Goal: Task Accomplishment & Management: Manage account settings

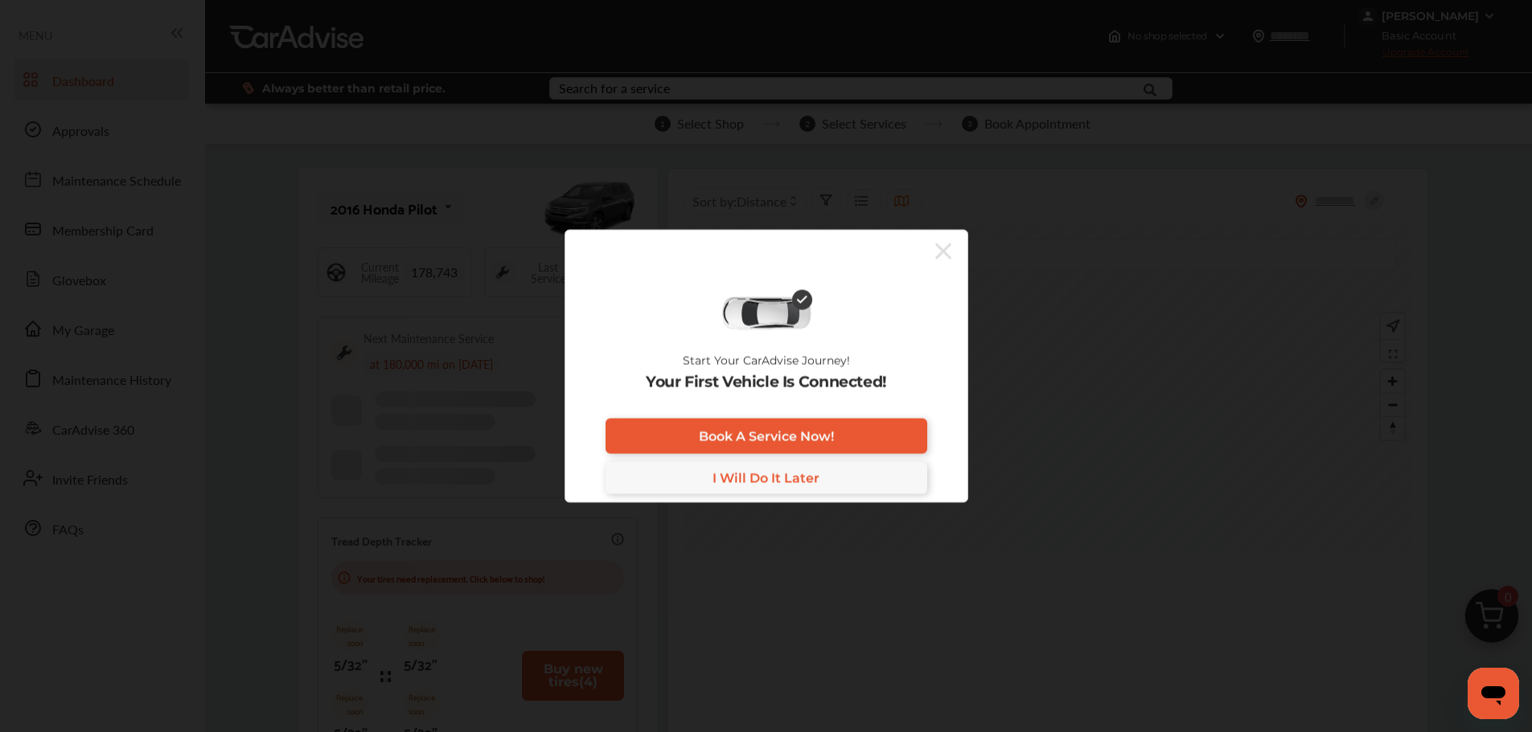
drag, startPoint x: 937, startPoint y: 256, endPoint x: 888, endPoint y: 250, distance: 49.4
click at [939, 256] on icon at bounding box center [943, 251] width 16 height 16
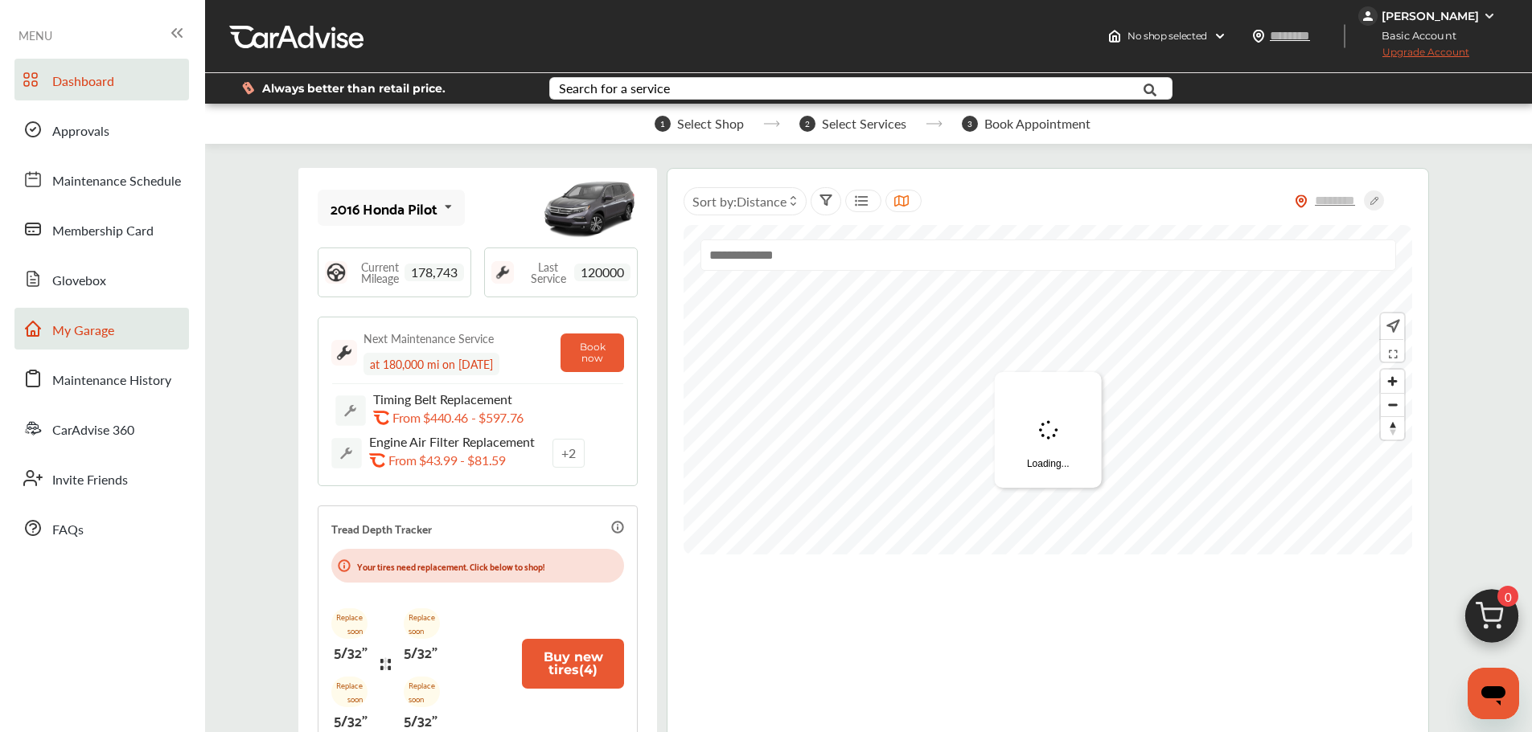
click at [119, 322] on link "My Garage" at bounding box center [101, 329] width 174 height 42
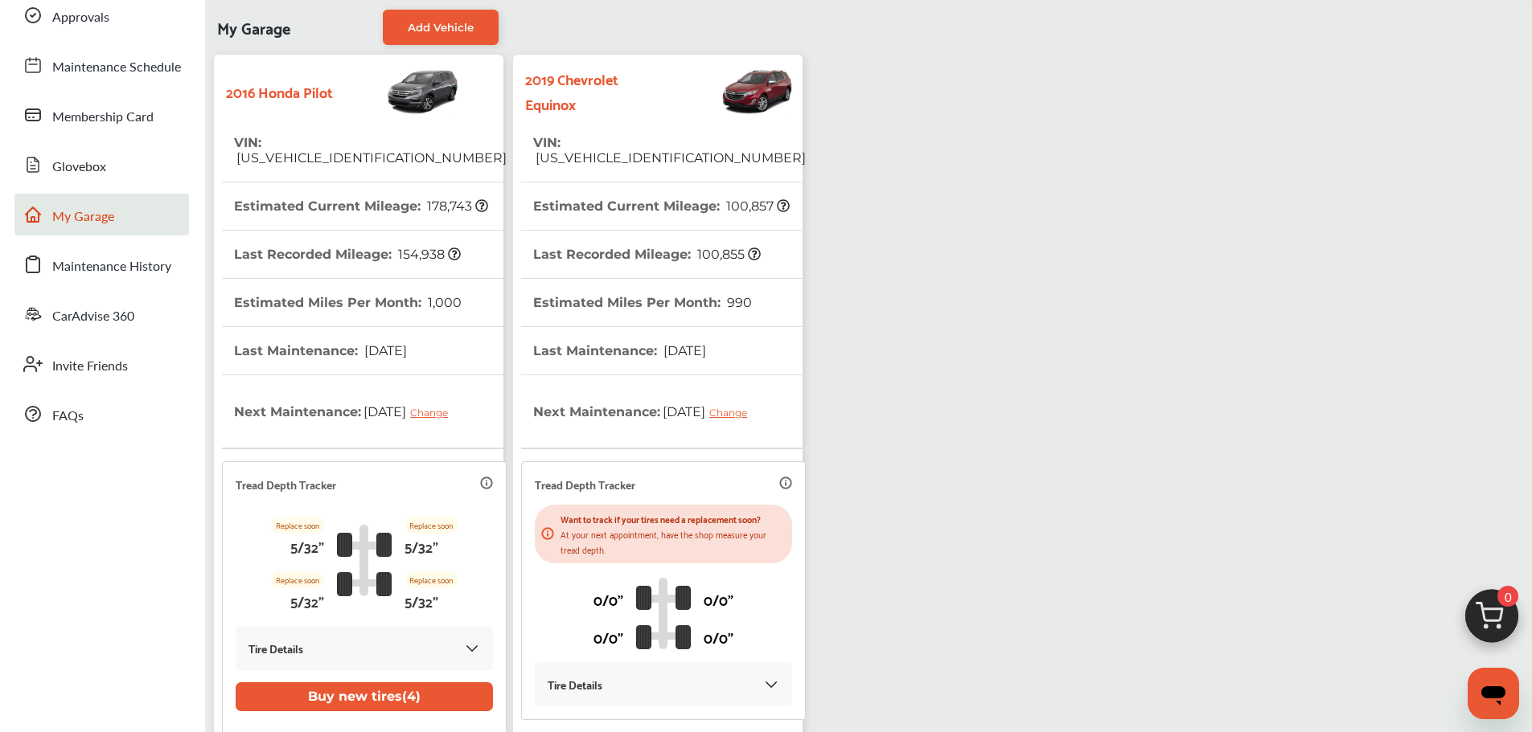
scroll to position [301, 0]
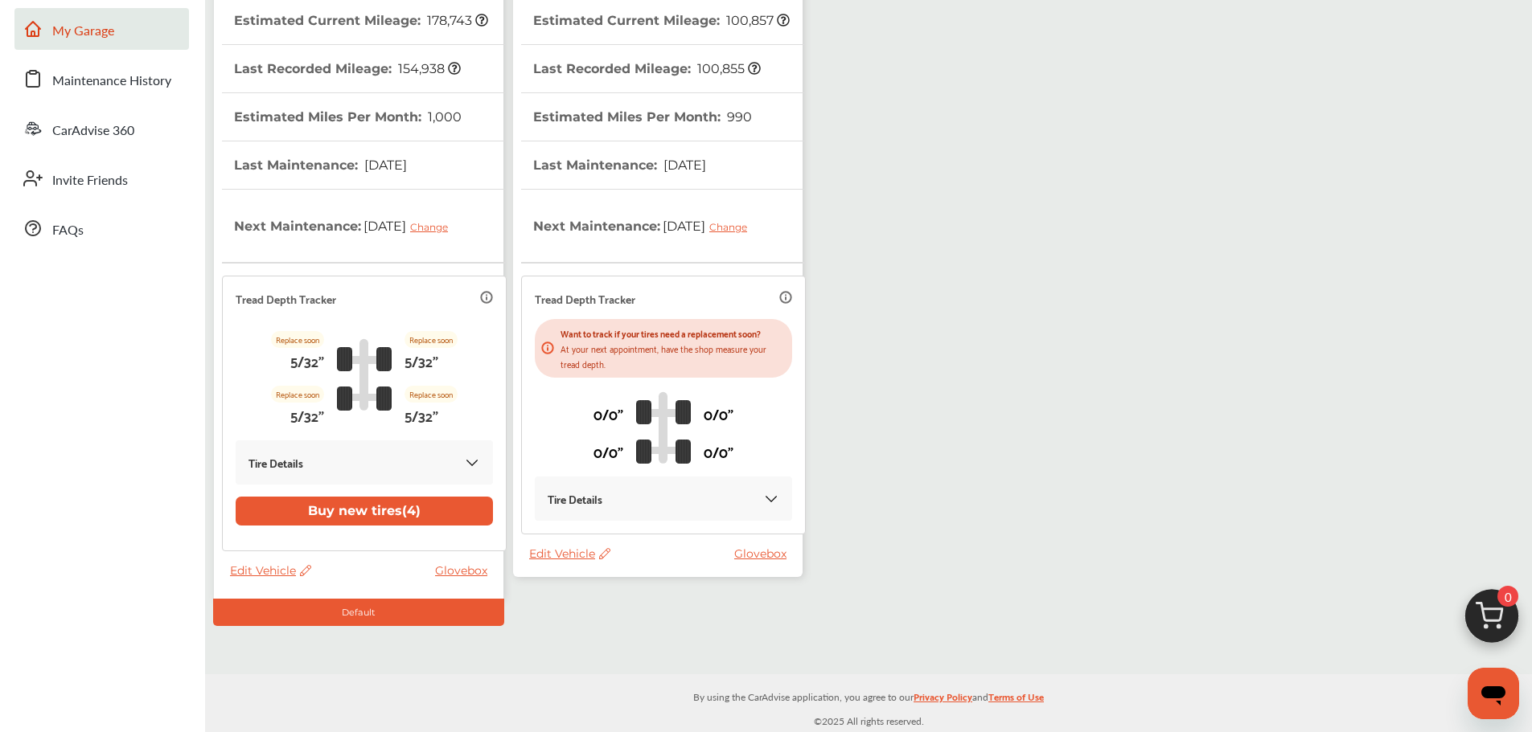
click at [569, 552] on span "Edit Vehicle" at bounding box center [569, 554] width 81 height 14
click at [615, 614] on div "Use this vehicle" at bounding box center [641, 618] width 145 height 25
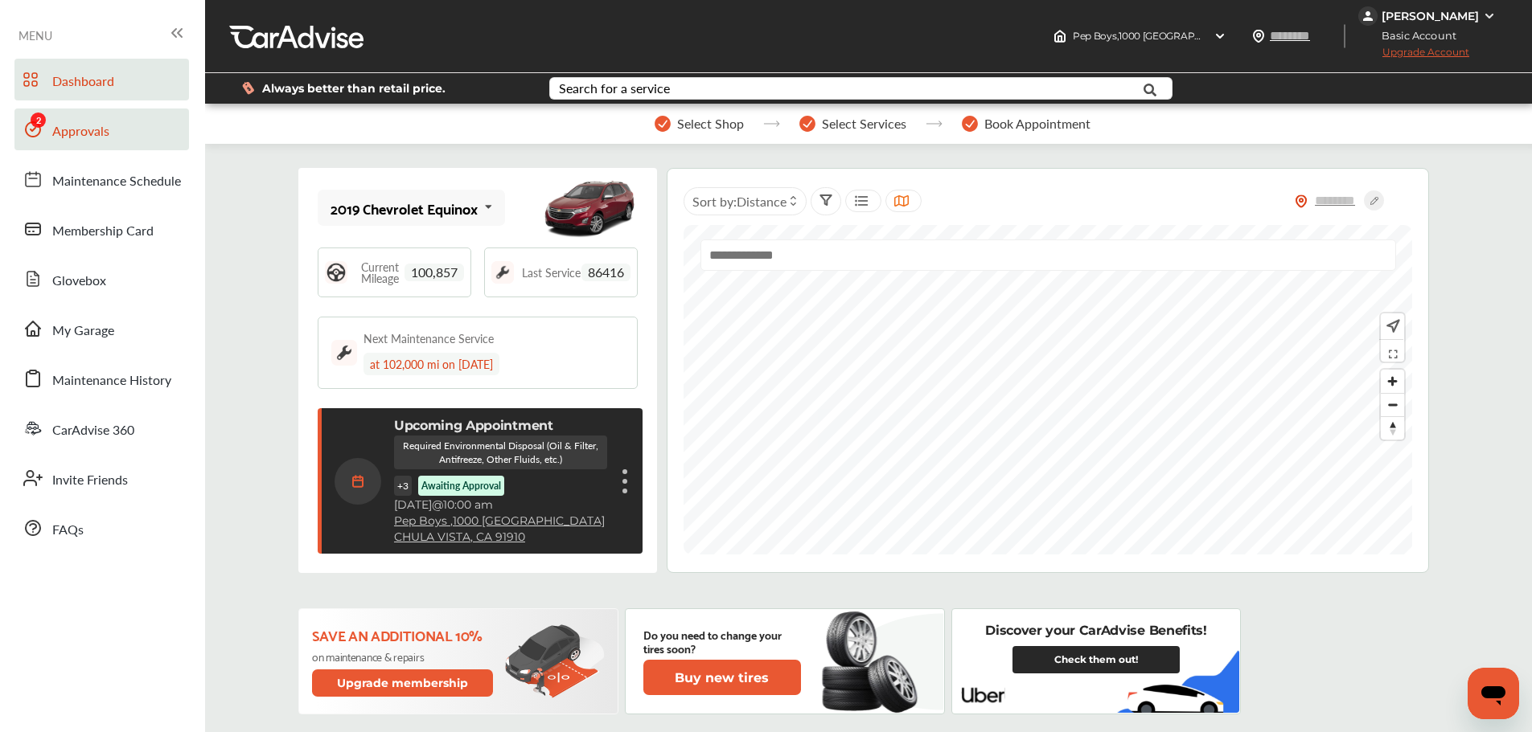
click at [93, 126] on span "Approvals" at bounding box center [80, 131] width 57 height 21
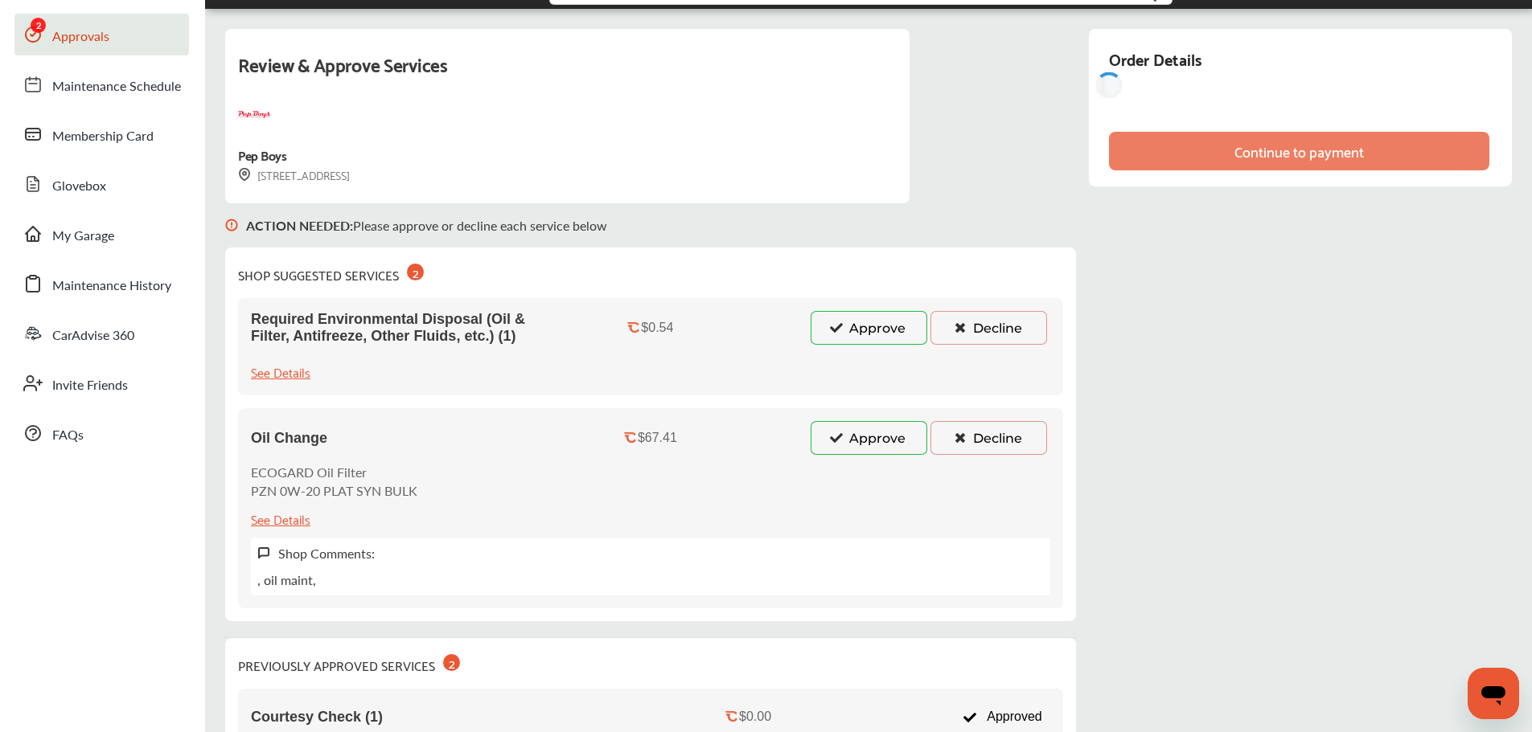
scroll to position [241, 0]
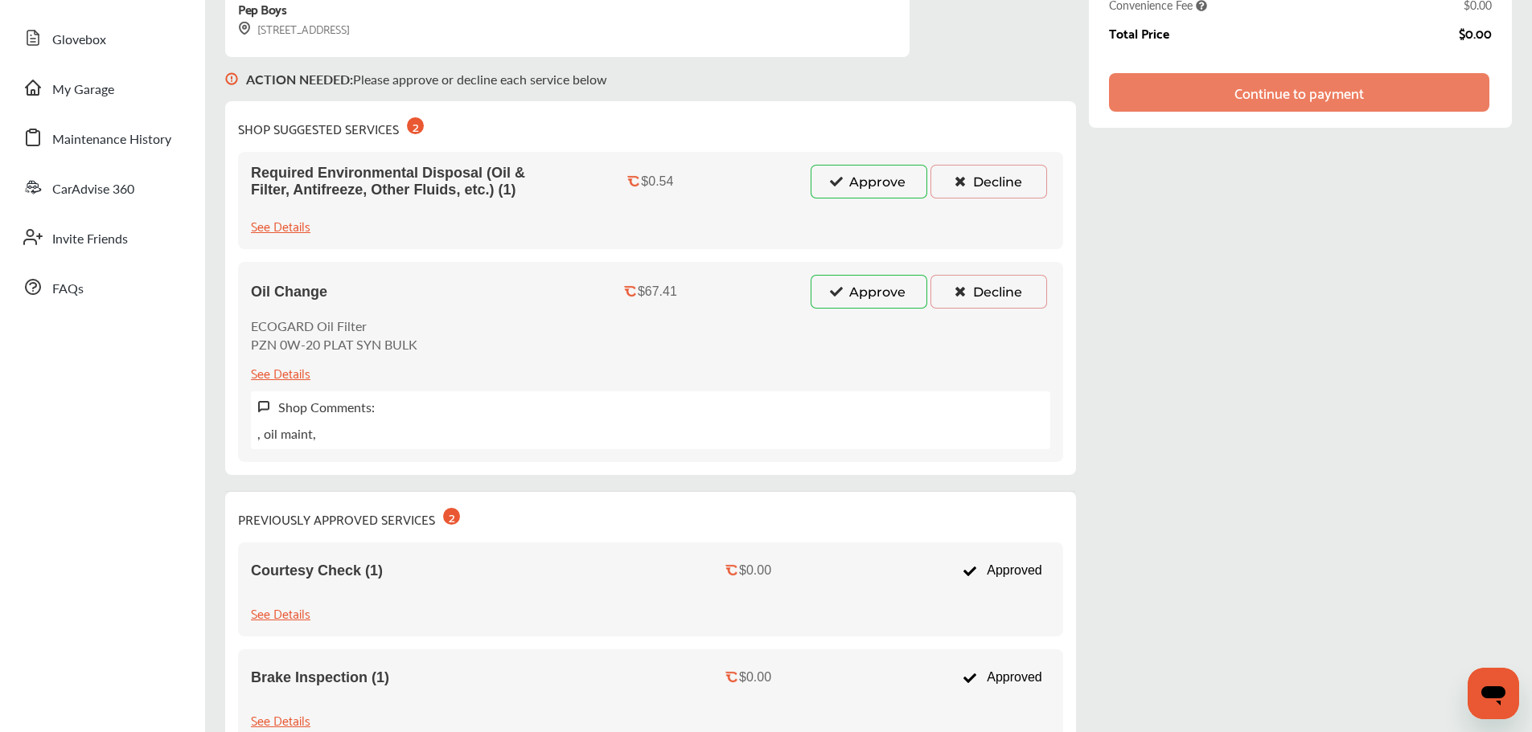
click at [973, 191] on button "Decline" at bounding box center [988, 182] width 117 height 34
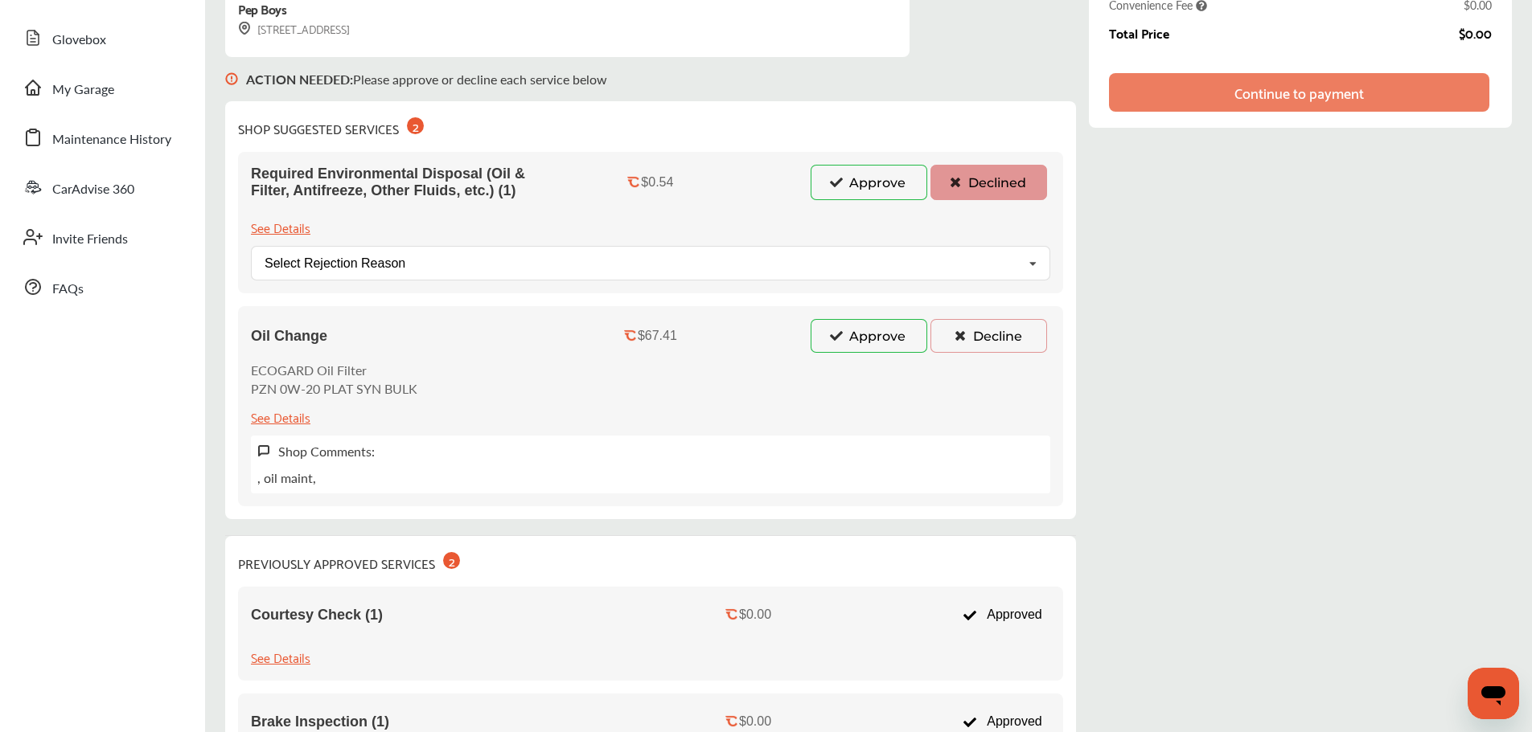
click at [970, 325] on button "Decline" at bounding box center [988, 336] width 117 height 34
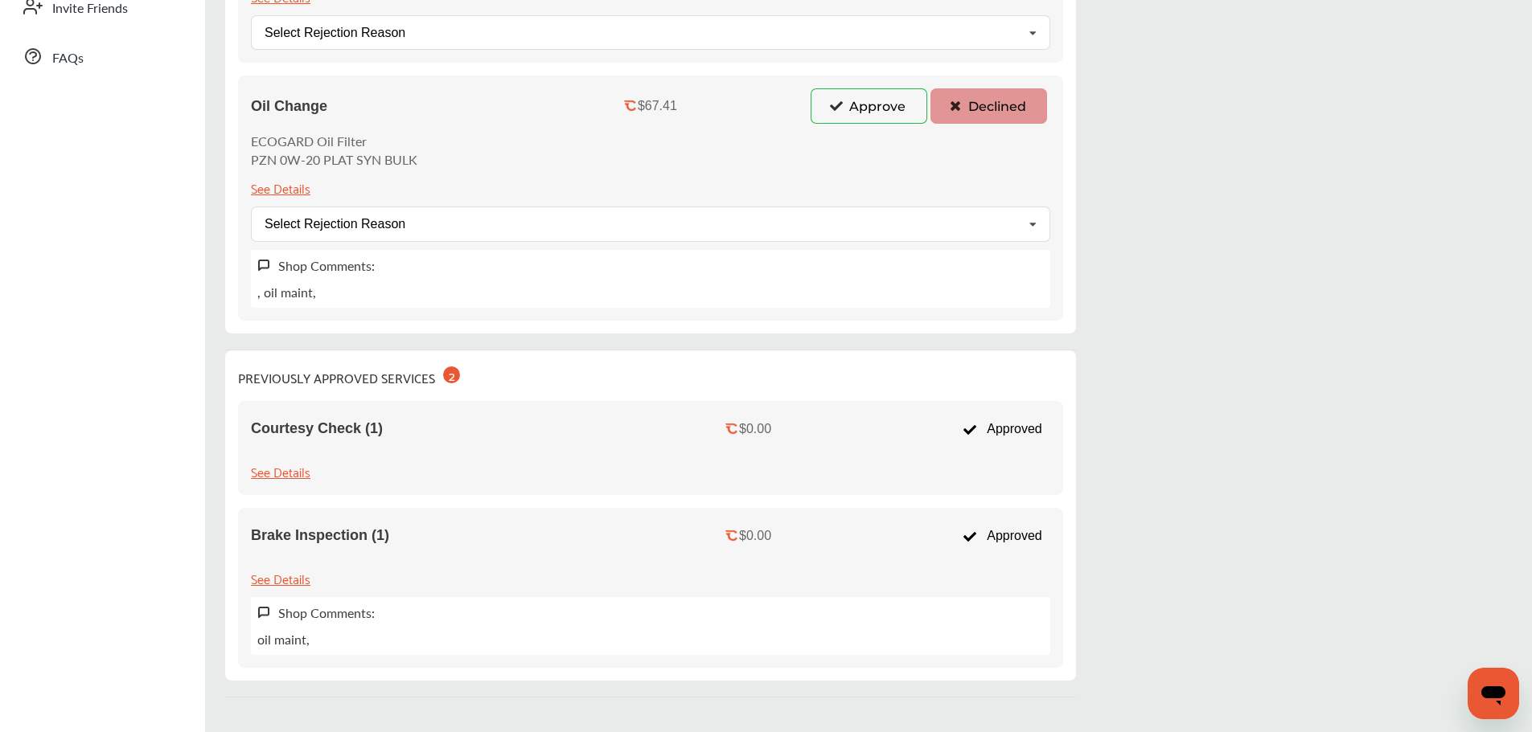
scroll to position [0, 0]
